Goal: Transaction & Acquisition: Obtain resource

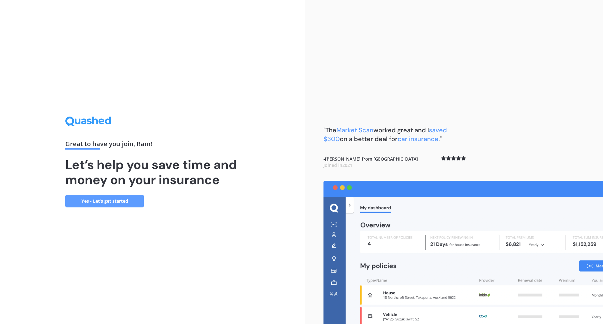
click at [120, 199] on link "Yes - Let’s get started" at bounding box center [104, 201] width 79 height 13
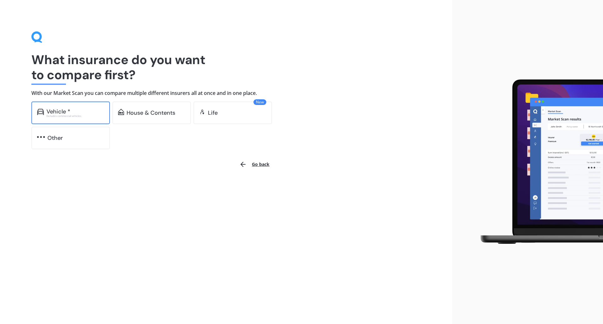
click at [91, 114] on div "Vehicle *" at bounding box center [75, 111] width 58 height 6
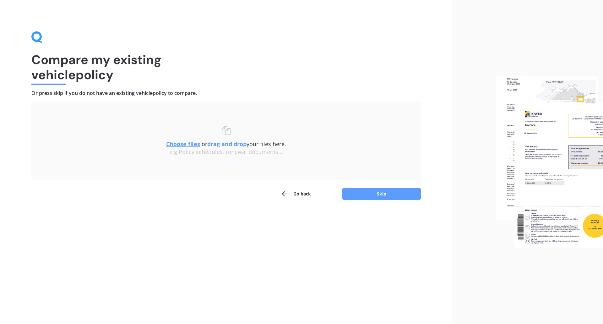
click at [188, 143] on u "Choose files" at bounding box center [183, 144] width 34 height 8
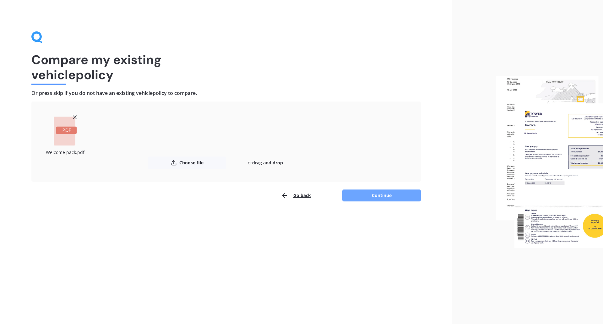
click at [369, 194] on button "Continue" at bounding box center [381, 195] width 79 height 12
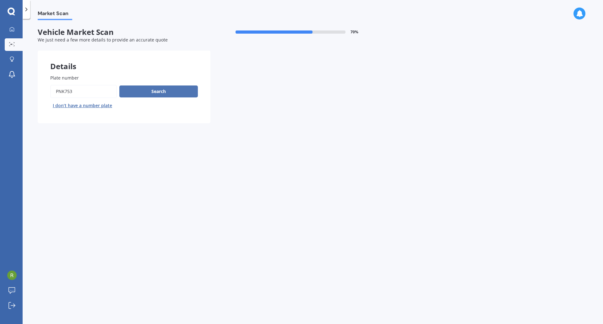
click at [175, 95] on button "Search" at bounding box center [158, 91] width 79 height 12
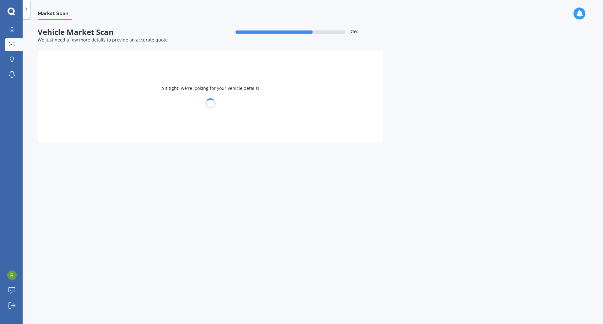
select select "NISSAN"
select select "LATIO"
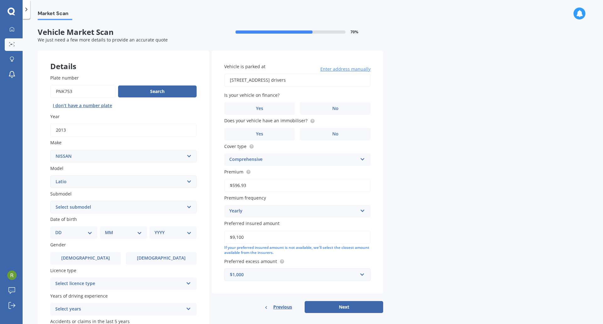
drag, startPoint x: 95, startPoint y: 92, endPoint x: 8, endPoint y: 90, distance: 86.7
click at [8, 90] on div "My Dashboard Market Scan Explore insurance Notifications Ram A Submit feedback …" at bounding box center [301, 162] width 603 height 324
type input "RJS853"
click at [139, 89] on button "Search" at bounding box center [157, 91] width 79 height 12
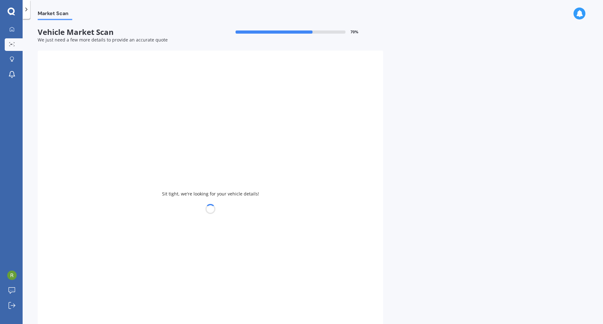
select select
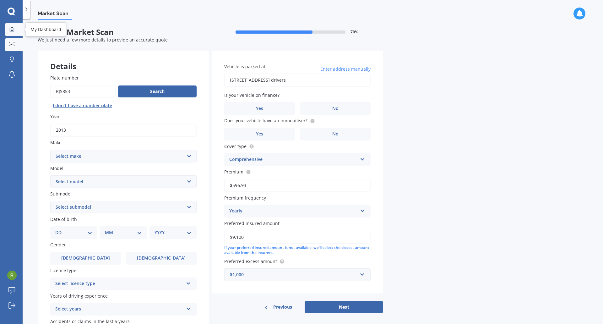
click at [15, 35] on link "My Dashboard" at bounding box center [14, 29] width 18 height 13
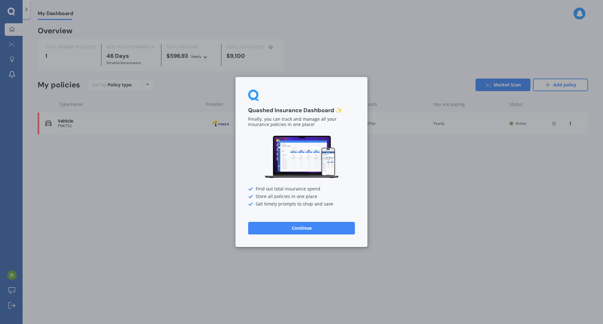
click at [311, 226] on button "Continue" at bounding box center [301, 228] width 107 height 13
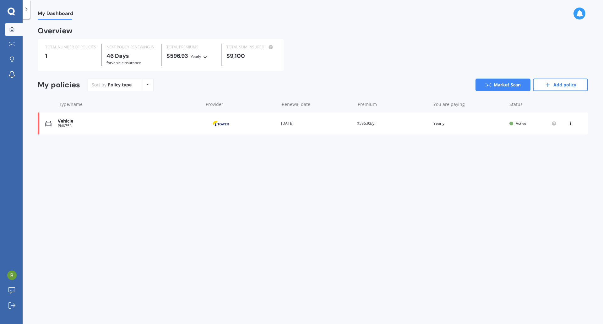
click at [403, 167] on div "My Dashboard Overview TOTAL NUMBER OF POLICIES 1 NEXT POLICY RENEWING [DATE] fo…" at bounding box center [313, 172] width 580 height 305
click at [552, 87] on link "Add policy" at bounding box center [560, 85] width 55 height 13
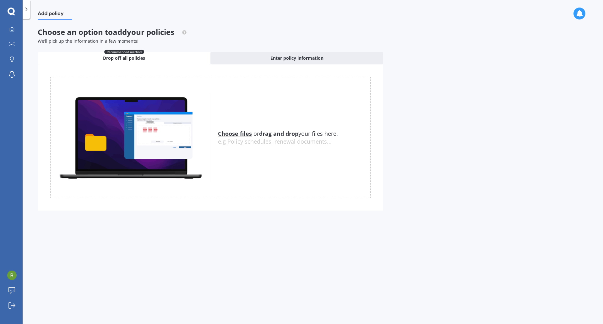
click at [29, 9] on icon at bounding box center [26, 9] width 6 height 6
